Goal: Navigation & Orientation: Find specific page/section

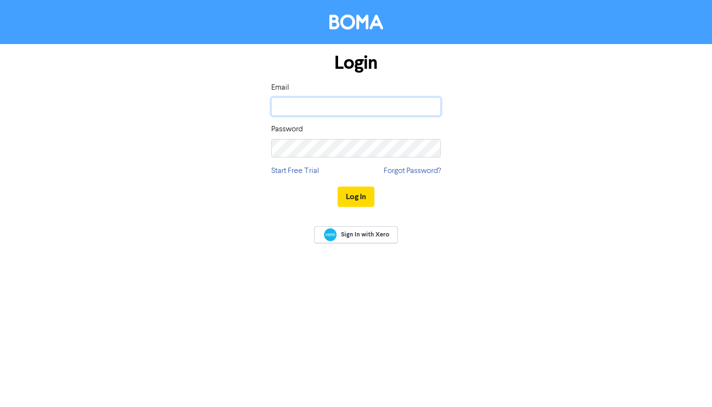
type input "[PERSON_NAME][EMAIL_ADDRESS][DOMAIN_NAME]"
click at [360, 196] on button "Log In" at bounding box center [356, 197] width 37 height 20
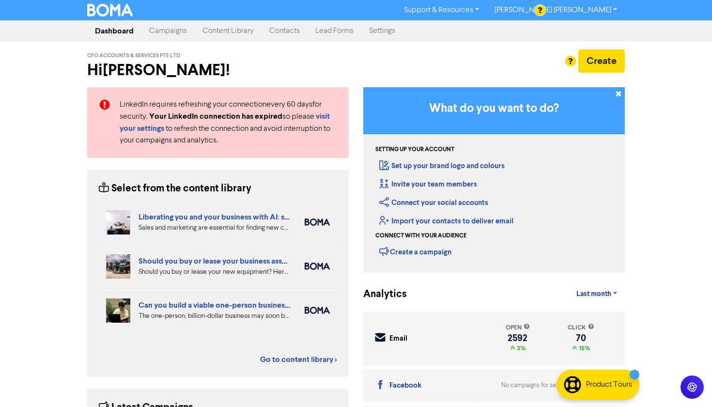
click at [179, 24] on link "Campaigns" at bounding box center [167, 30] width 53 height 19
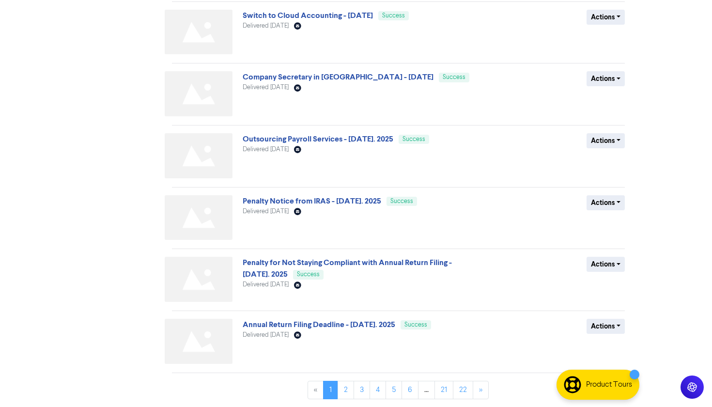
scroll to position [317, 0]
click at [343, 396] on link "2" at bounding box center [346, 390] width 16 height 18
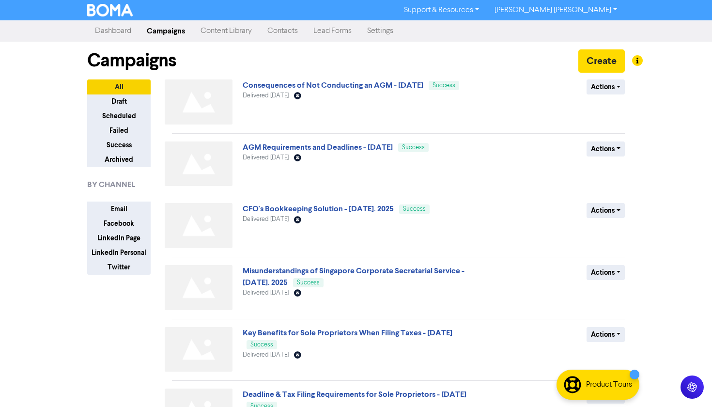
scroll to position [0, 0]
click at [114, 32] on link "Dashboard" at bounding box center [113, 30] width 52 height 19
